Goal: Transaction & Acquisition: Purchase product/service

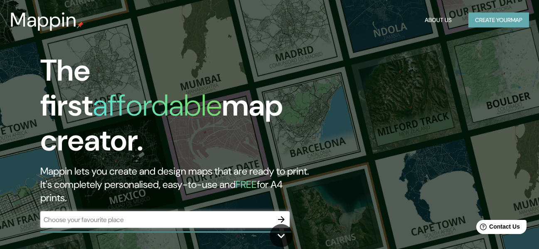
click at [472, 25] on button "Create your map" at bounding box center [499, 19] width 61 height 15
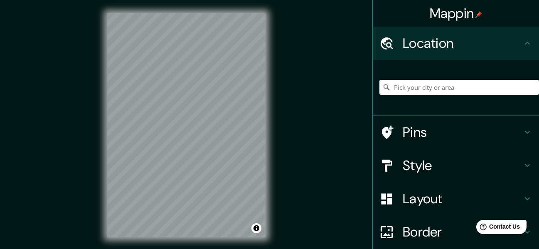
click at [441, 200] on h4 "Layout" at bounding box center [463, 198] width 120 height 17
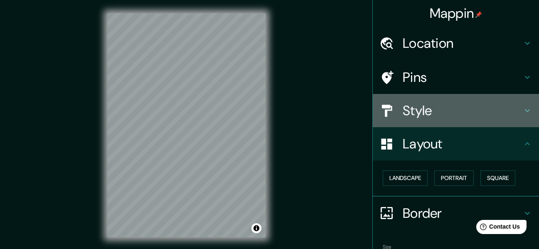
click at [436, 101] on div "Style" at bounding box center [456, 110] width 166 height 33
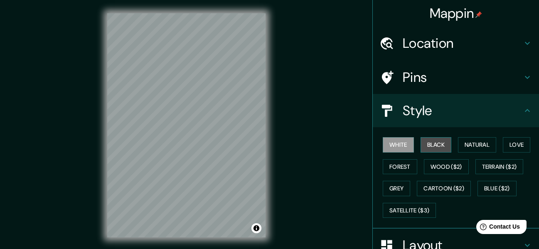
click at [436, 146] on button "Black" at bounding box center [436, 144] width 31 height 15
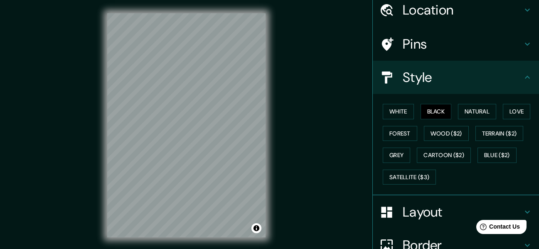
scroll to position [83, 0]
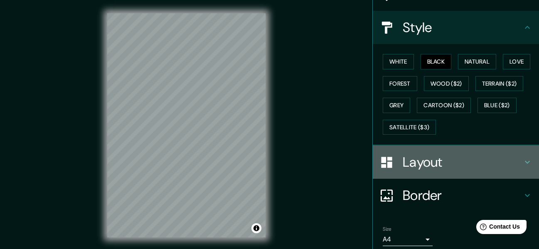
click at [450, 168] on h4 "Layout" at bounding box center [463, 162] width 120 height 17
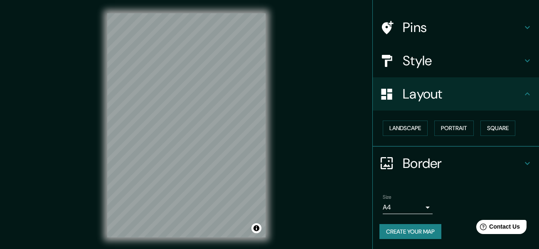
scroll to position [50, 0]
click at [406, 205] on body "Mappin Location Pins Style Layout Landscape Portrait Square Border Choose a bor…" at bounding box center [269, 124] width 539 height 249
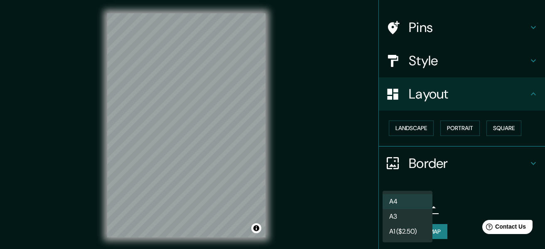
click at [406, 219] on li "A3" at bounding box center [408, 216] width 50 height 15
type input "a4"
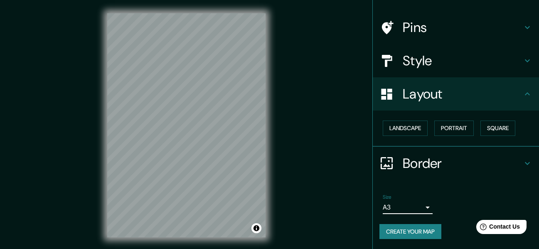
click at [409, 232] on button "Create your map" at bounding box center [411, 231] width 62 height 15
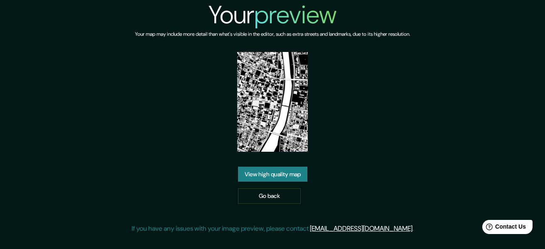
click at [294, 178] on link "View high quality map" at bounding box center [272, 174] width 69 height 15
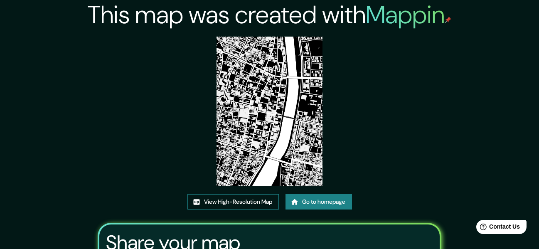
click at [265, 198] on link "View High-Resolution Map" at bounding box center [233, 201] width 91 height 15
